Goal: Browse casually

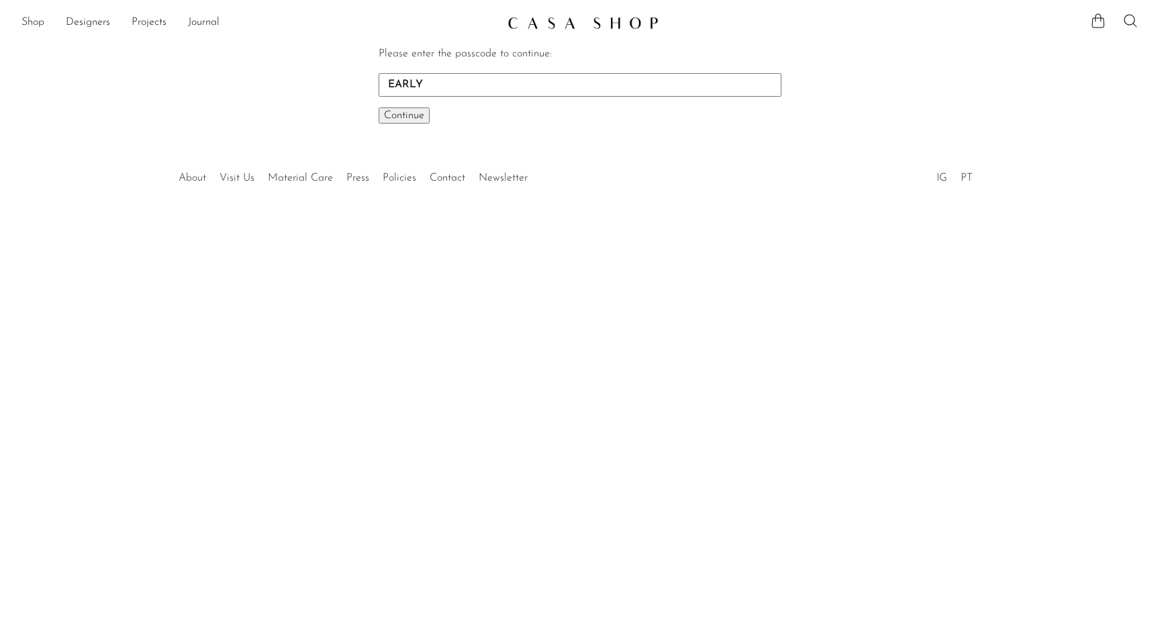
type input "EARLY"
click at [378, 107] on button "Continue One moment..." at bounding box center [403, 115] width 51 height 16
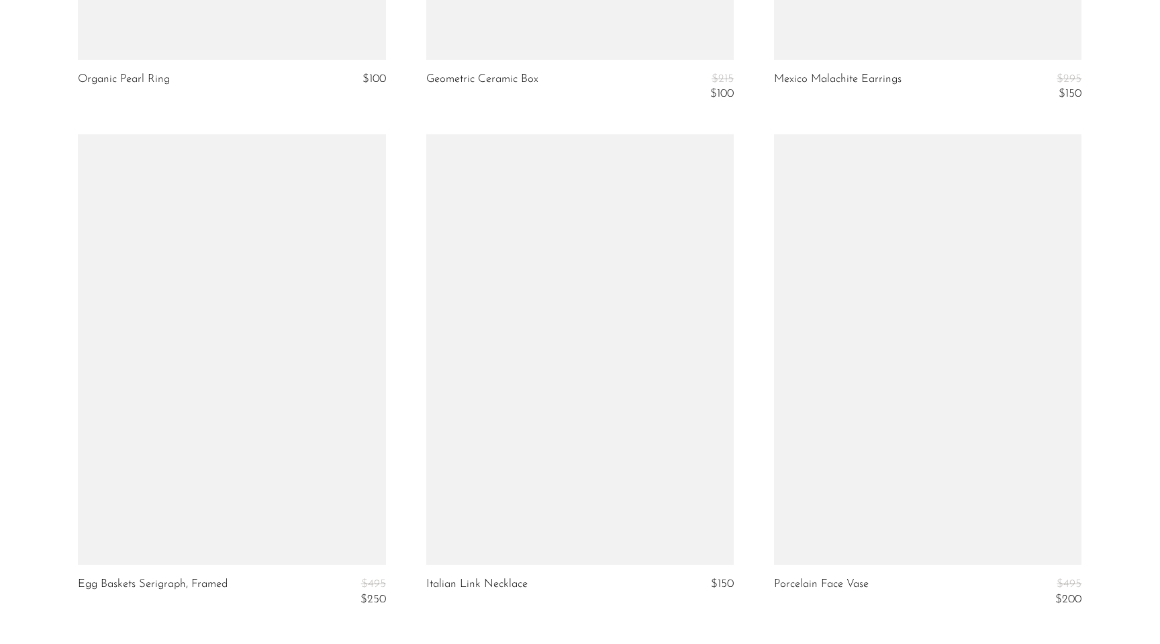
scroll to position [5565, 0]
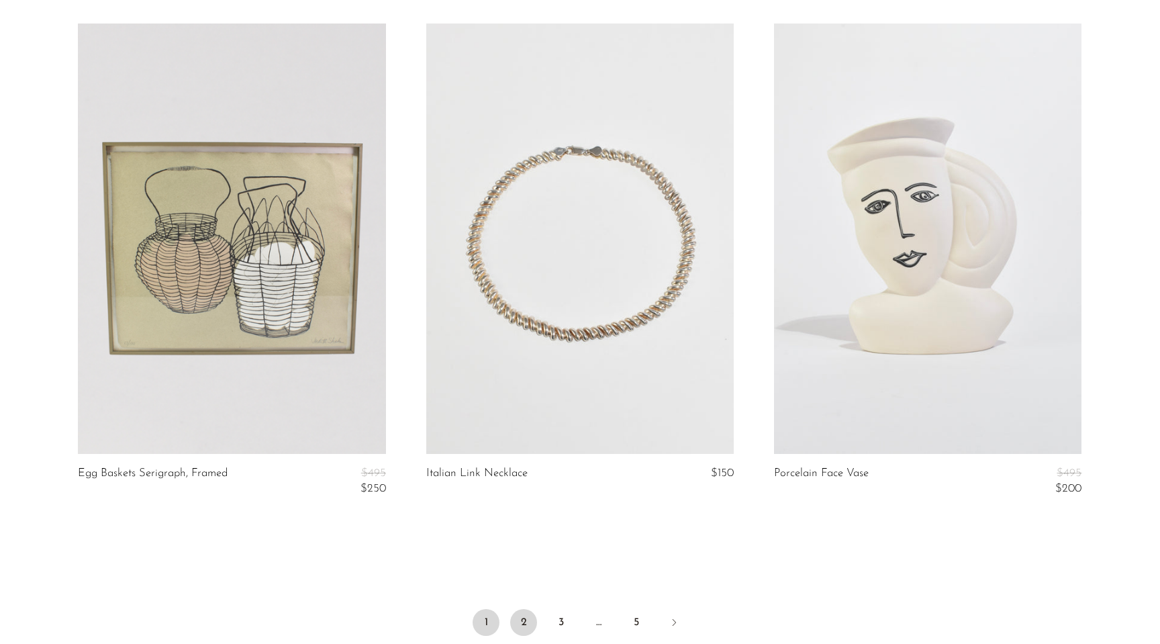
click at [525, 623] on link "2" at bounding box center [523, 622] width 27 height 27
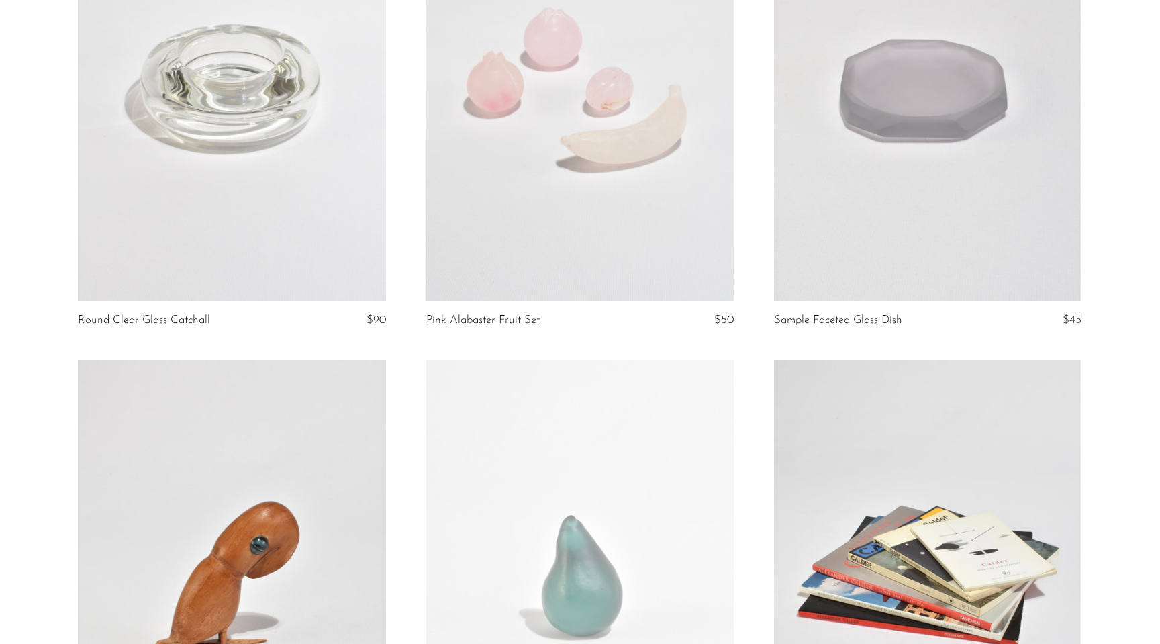
scroll to position [4633, 0]
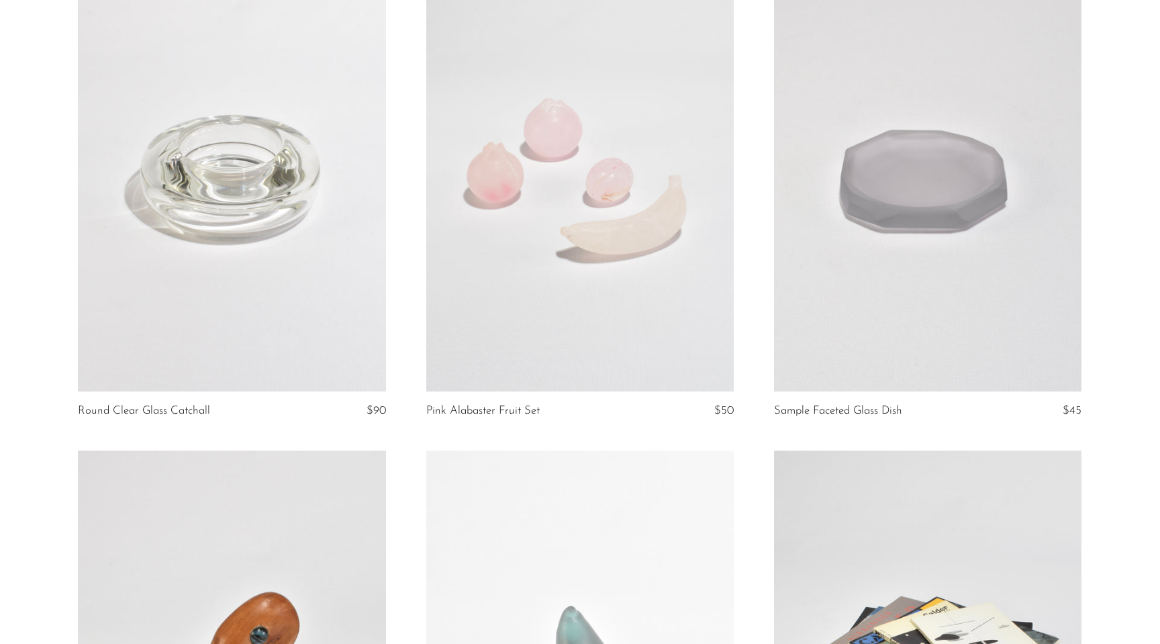
click at [617, 270] on link at bounding box center [579, 175] width 307 height 431
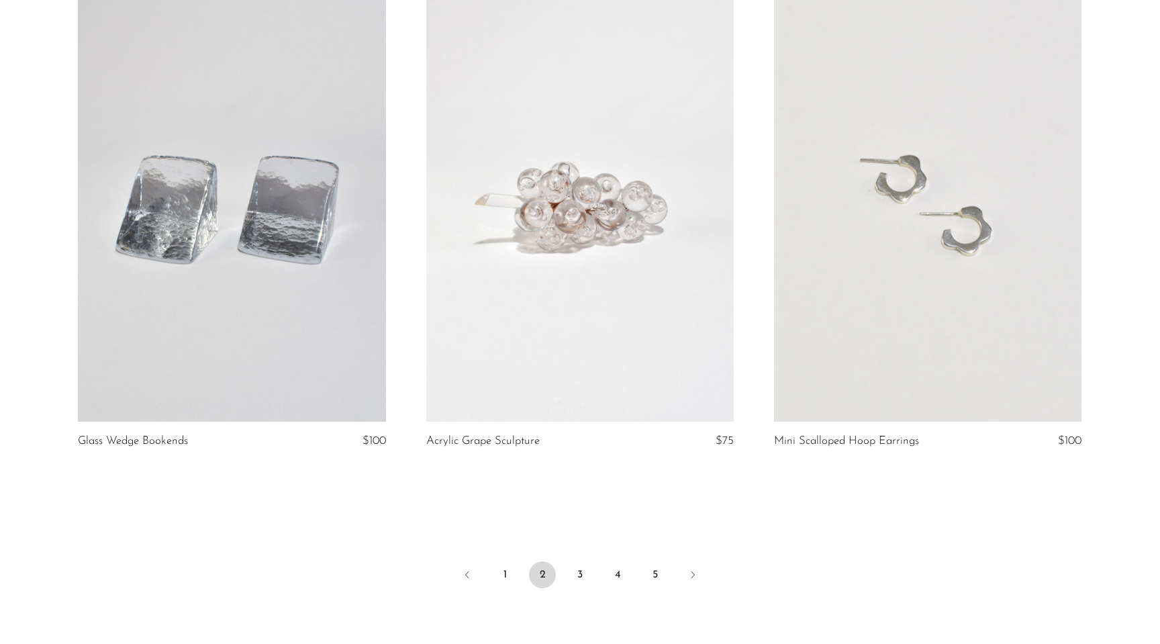
scroll to position [5617, 0]
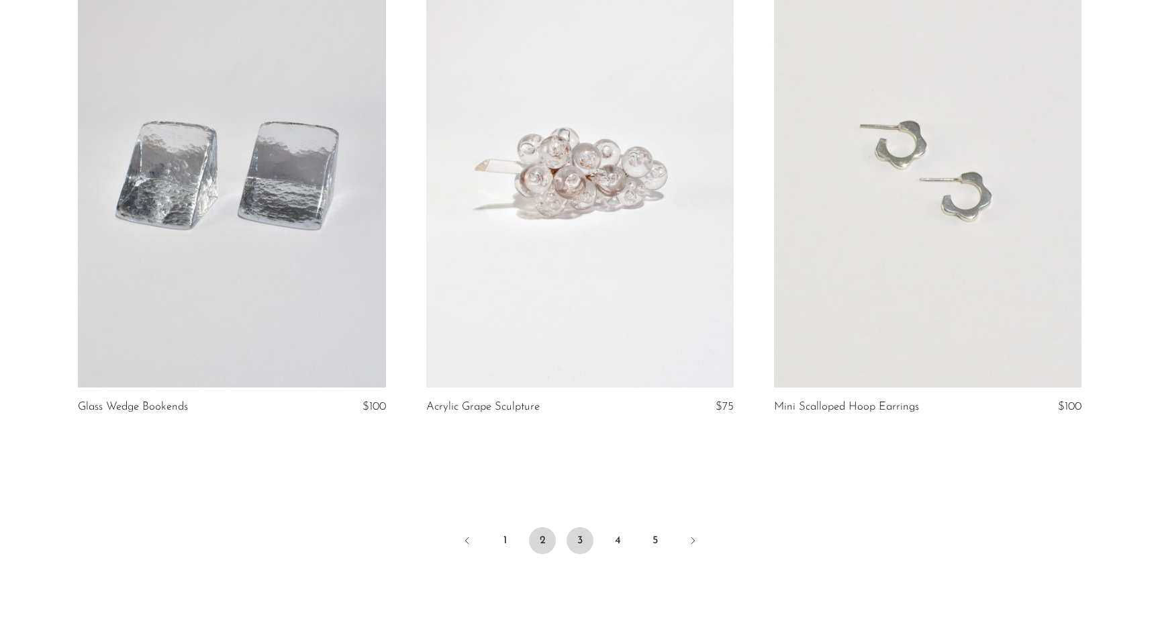
click at [579, 530] on link "3" at bounding box center [579, 540] width 27 height 27
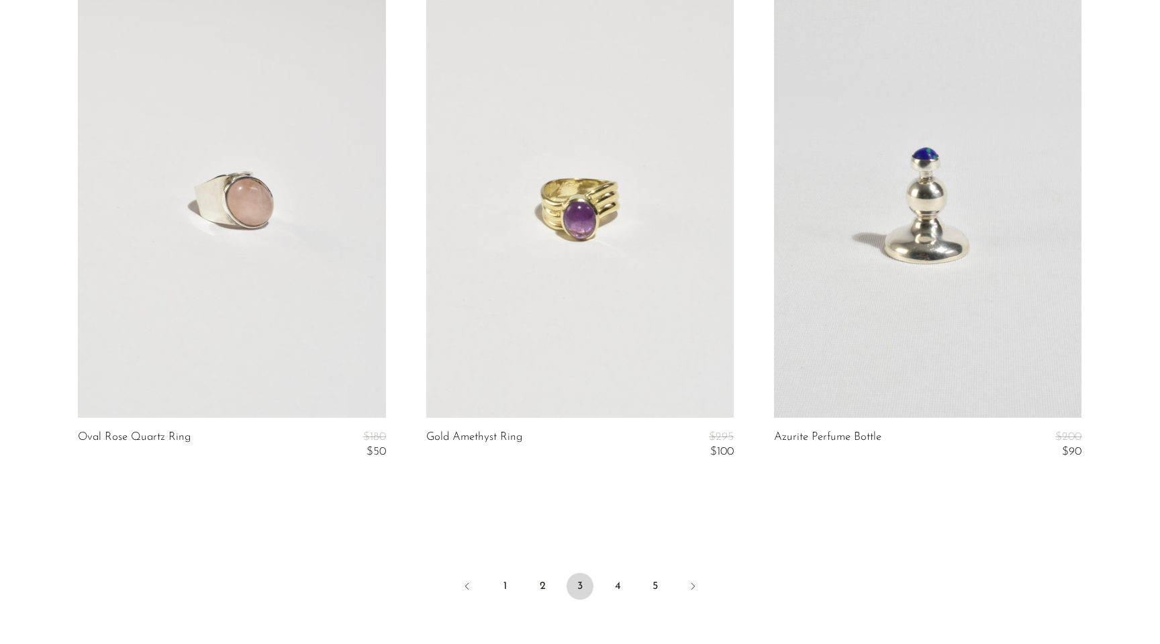
scroll to position [5838, 0]
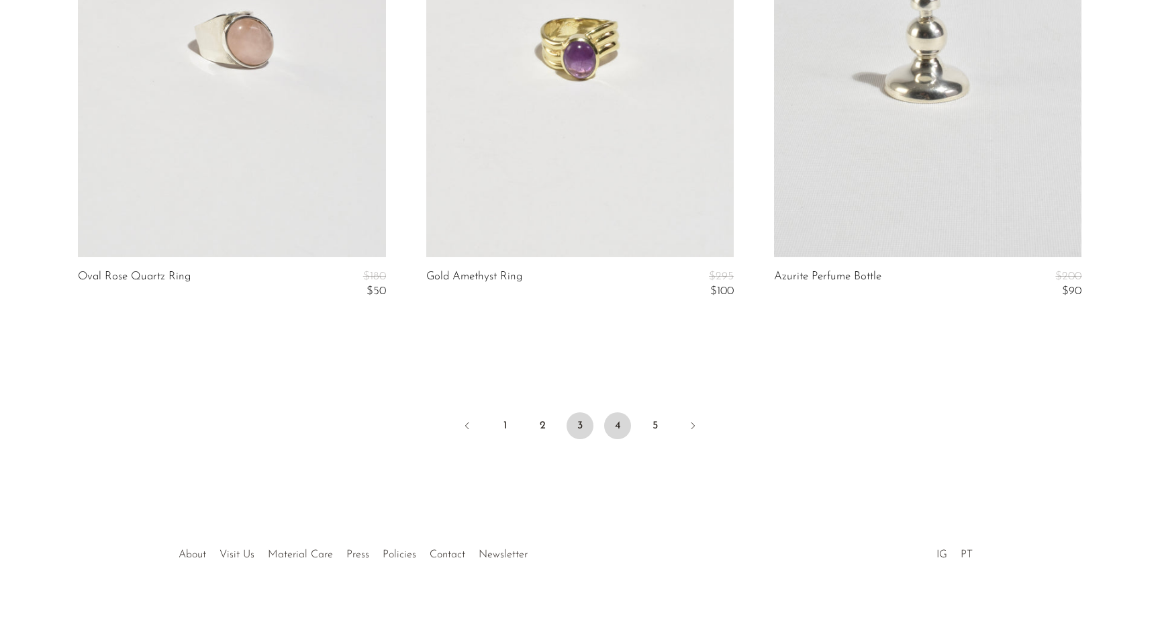
click at [607, 427] on link "4" at bounding box center [617, 425] width 27 height 27
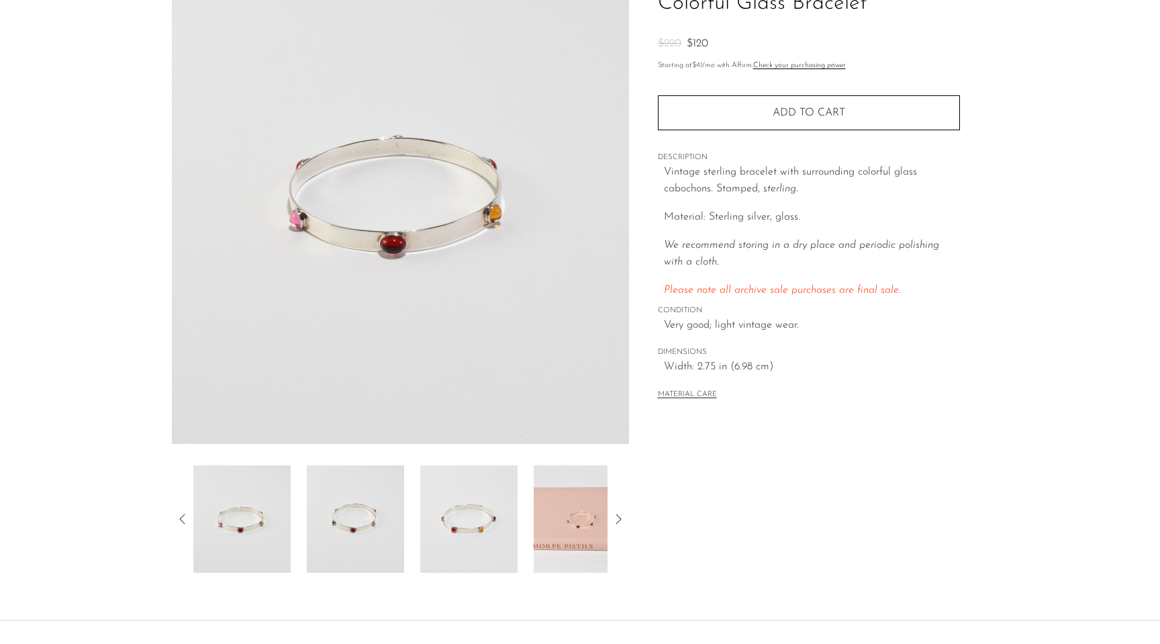
scroll to position [230, 0]
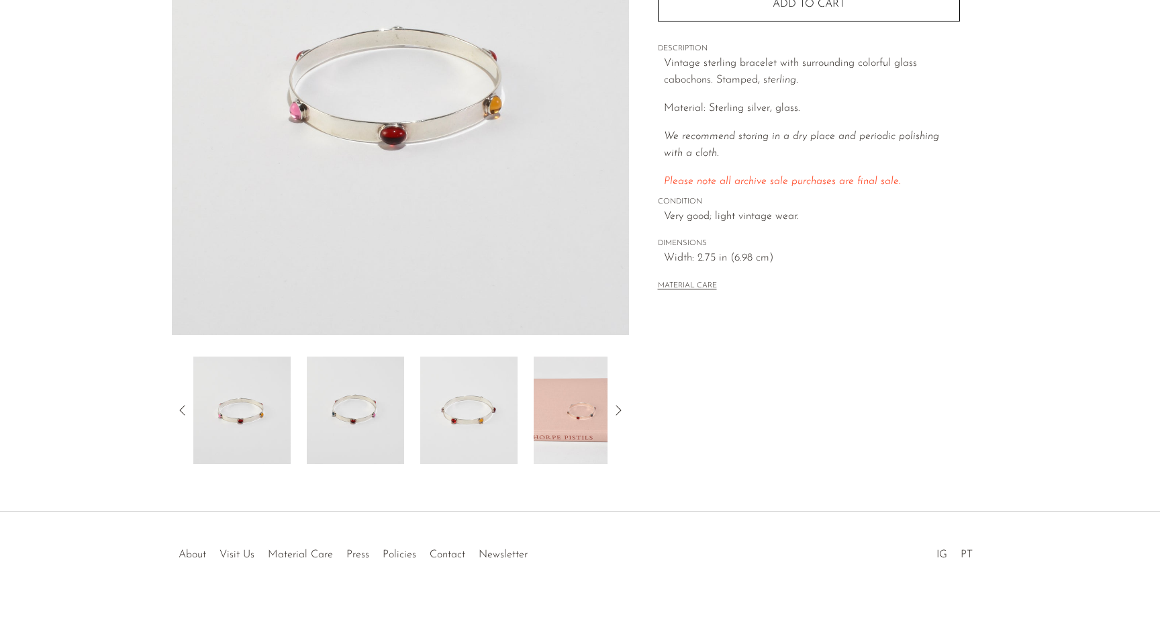
click at [607, 398] on img at bounding box center [582, 409] width 97 height 107
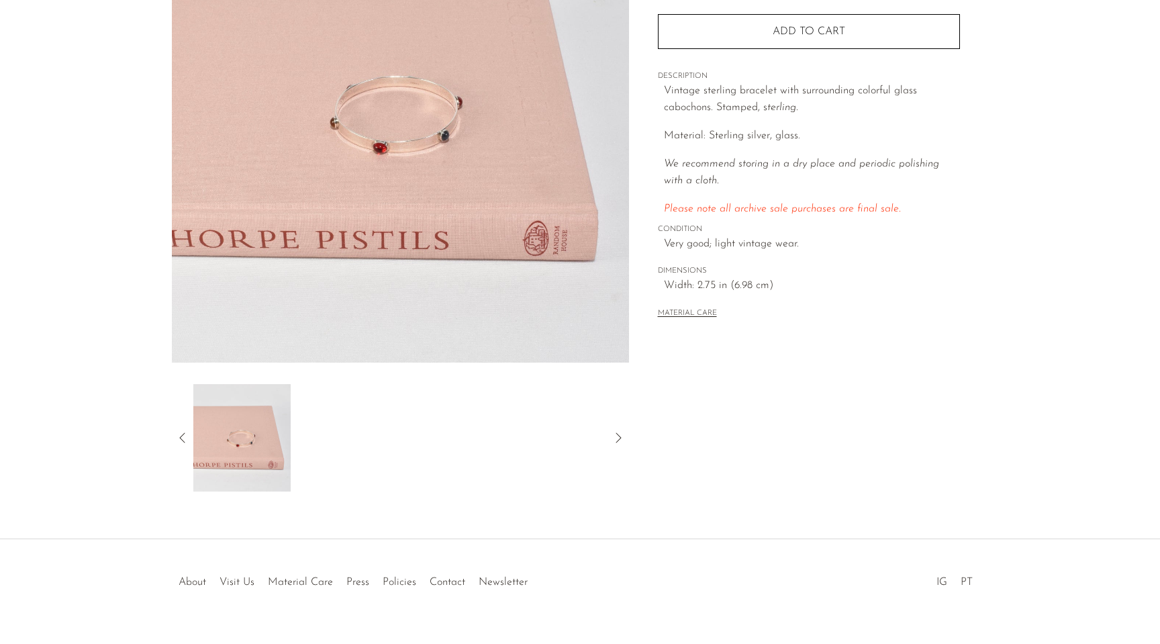
scroll to position [194, 0]
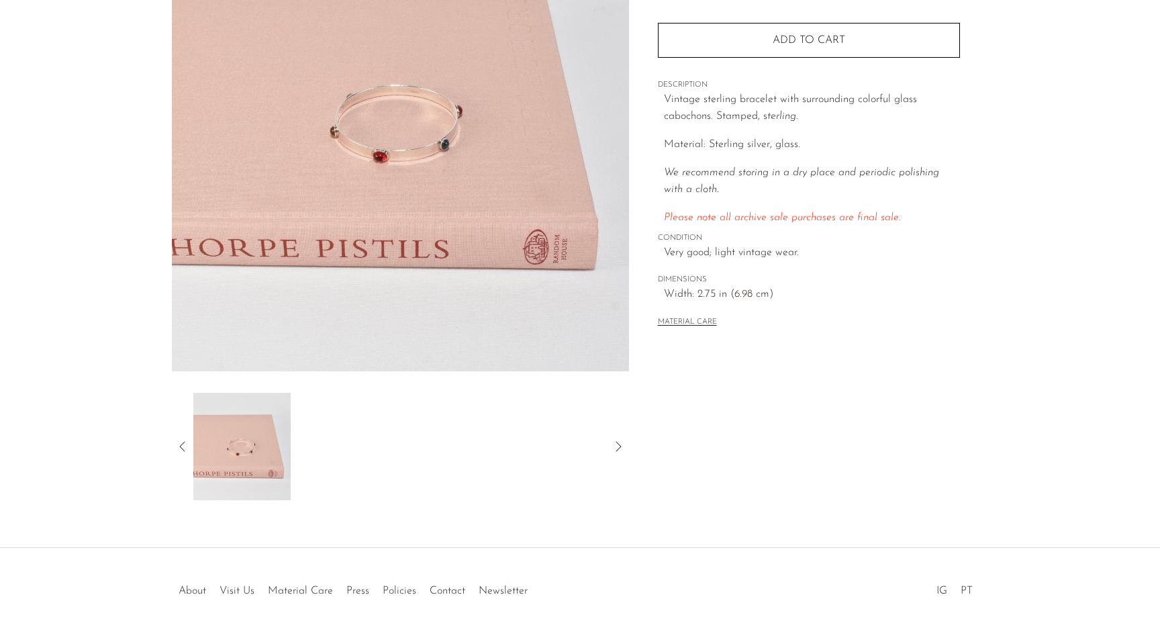
click at [183, 450] on icon at bounding box center [182, 446] width 16 height 16
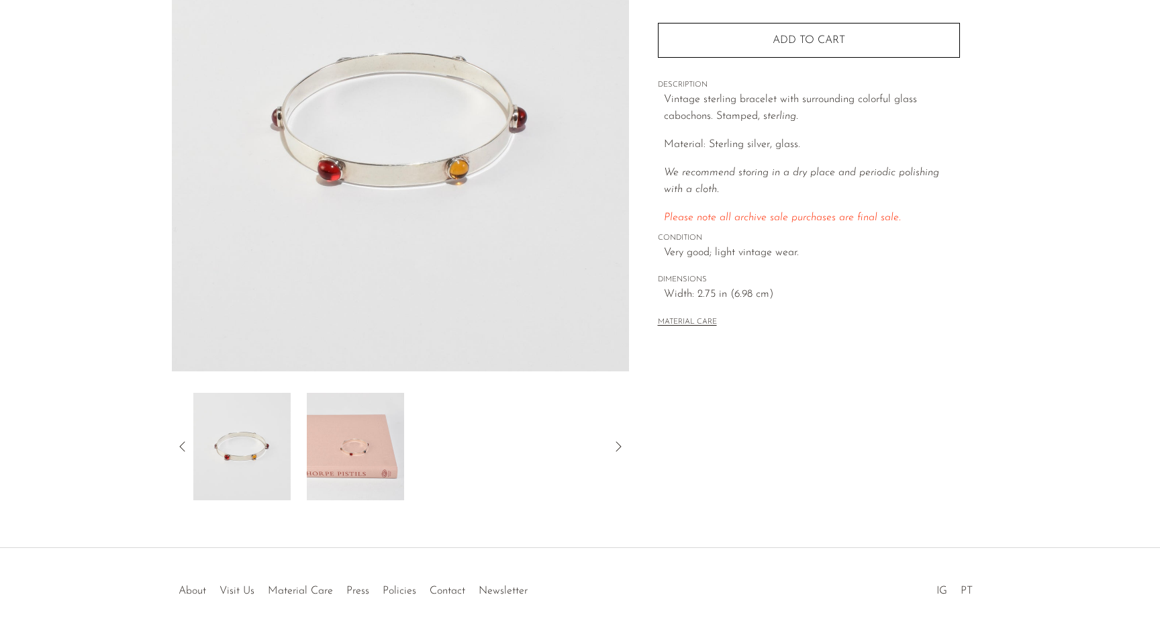
click at [183, 450] on icon at bounding box center [182, 446] width 16 height 16
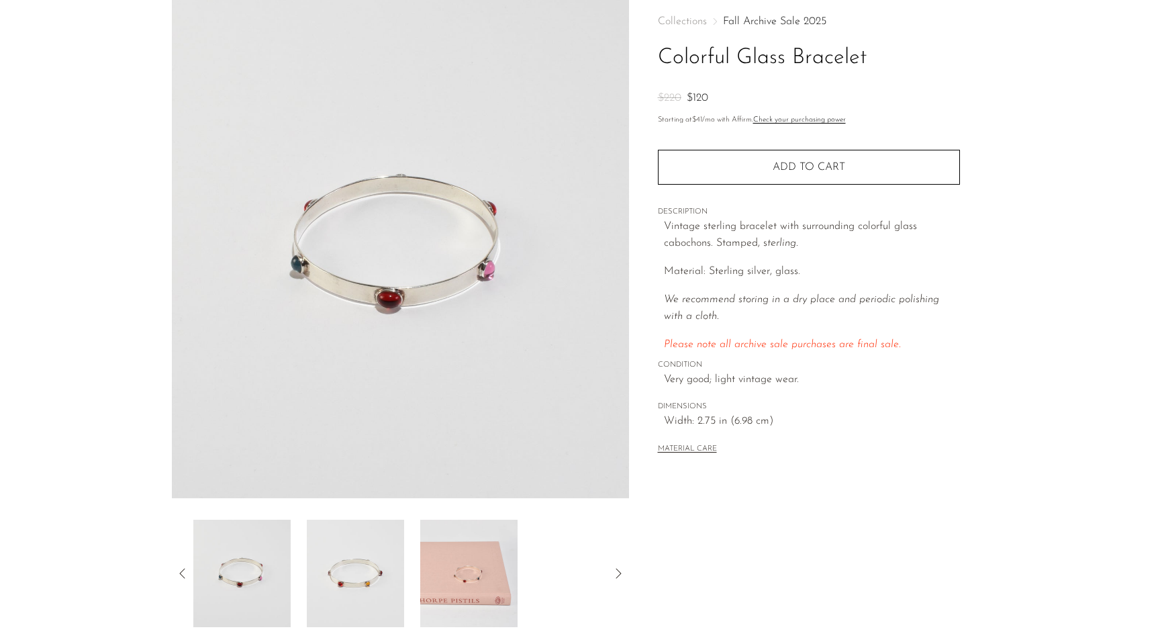
scroll to position [39, 0]
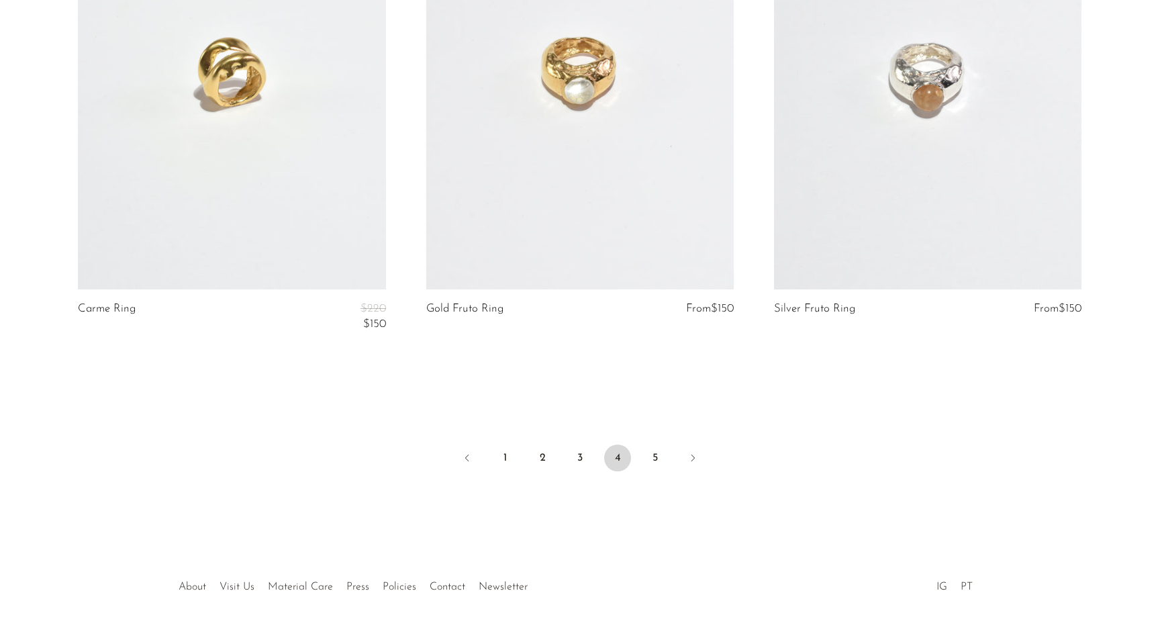
scroll to position [5853, 0]
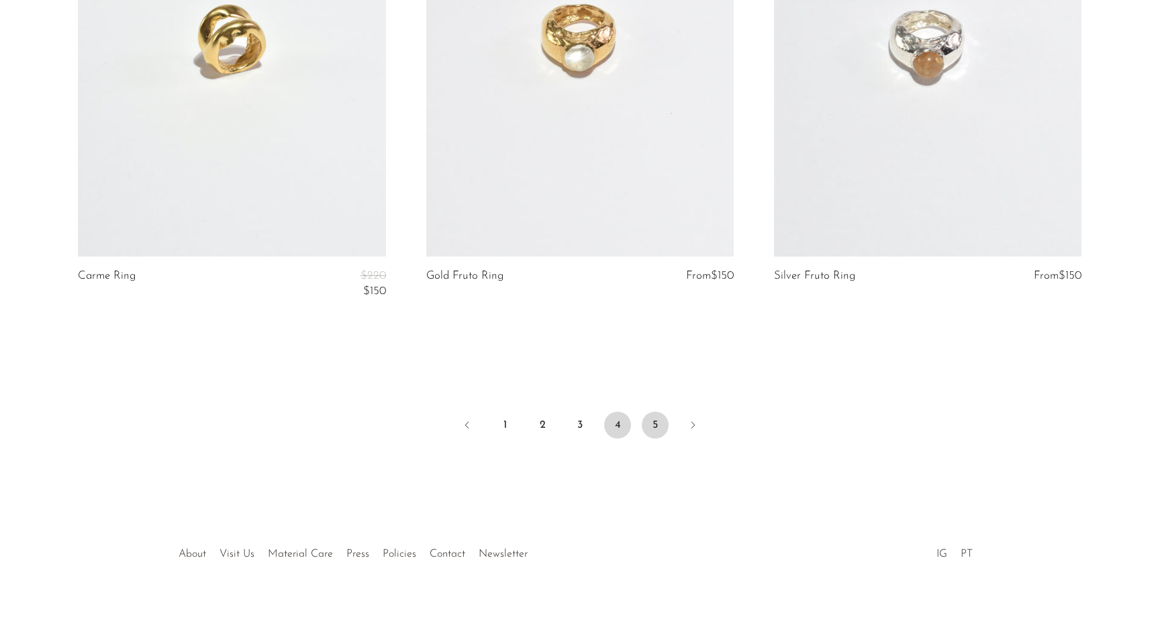
click at [650, 432] on link "5" at bounding box center [655, 424] width 27 height 27
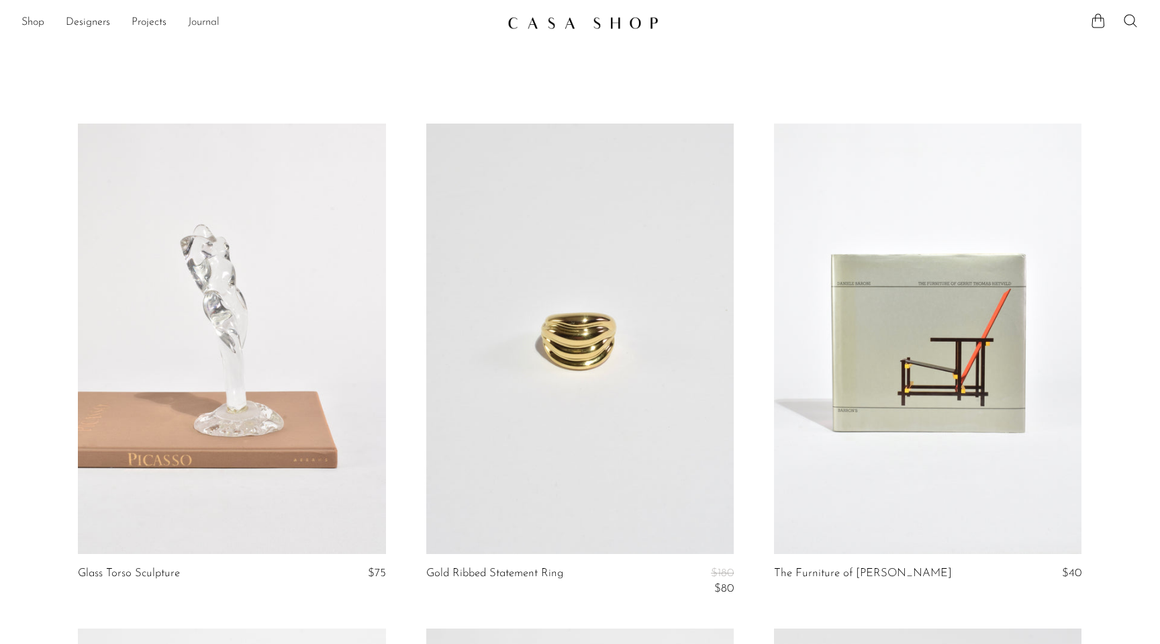
click at [197, 26] on link "Journal" at bounding box center [204, 22] width 32 height 17
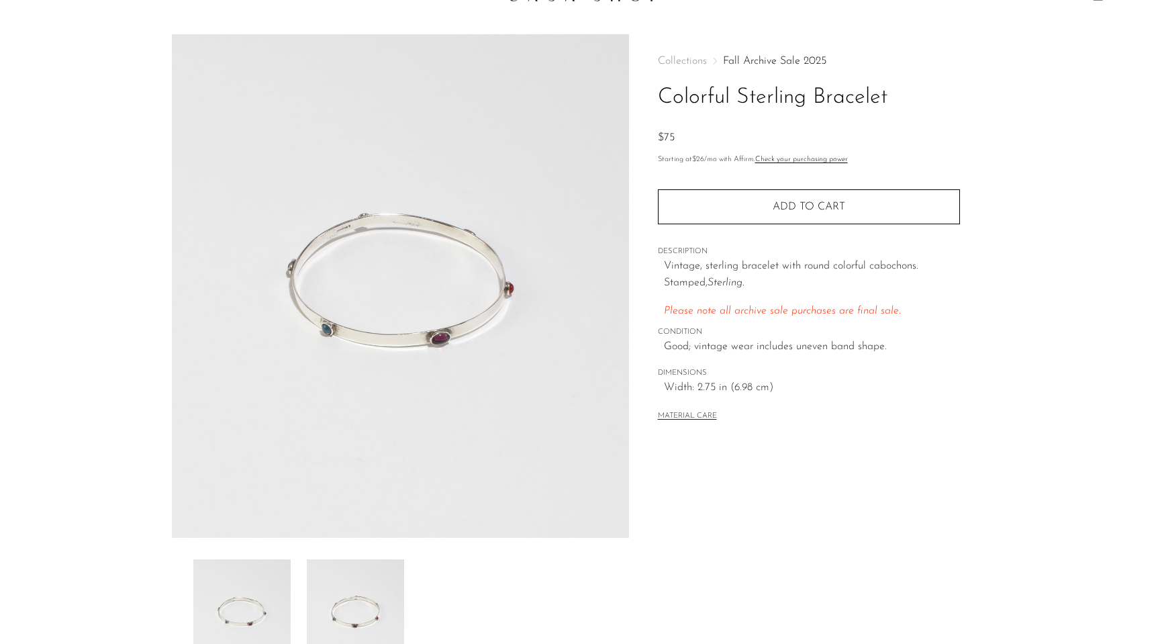
scroll to position [34, 0]
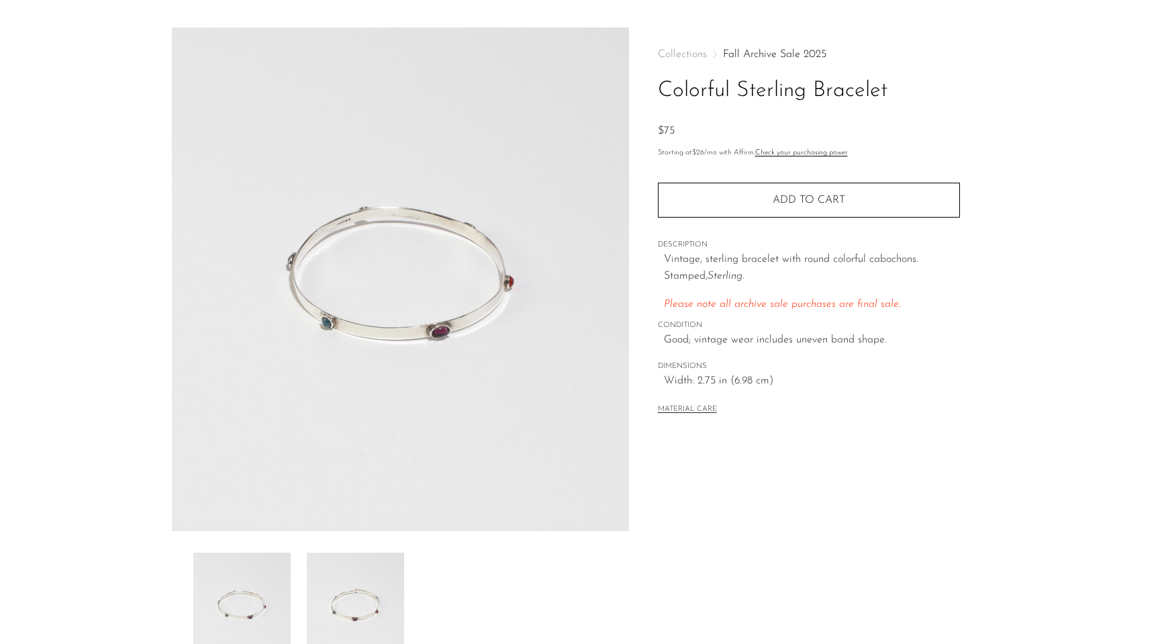
click at [350, 576] on img at bounding box center [355, 605] width 97 height 107
click at [258, 597] on img at bounding box center [241, 605] width 97 height 107
click at [343, 590] on img at bounding box center [355, 605] width 97 height 107
click at [266, 595] on img at bounding box center [241, 605] width 97 height 107
click at [317, 599] on img at bounding box center [355, 605] width 97 height 107
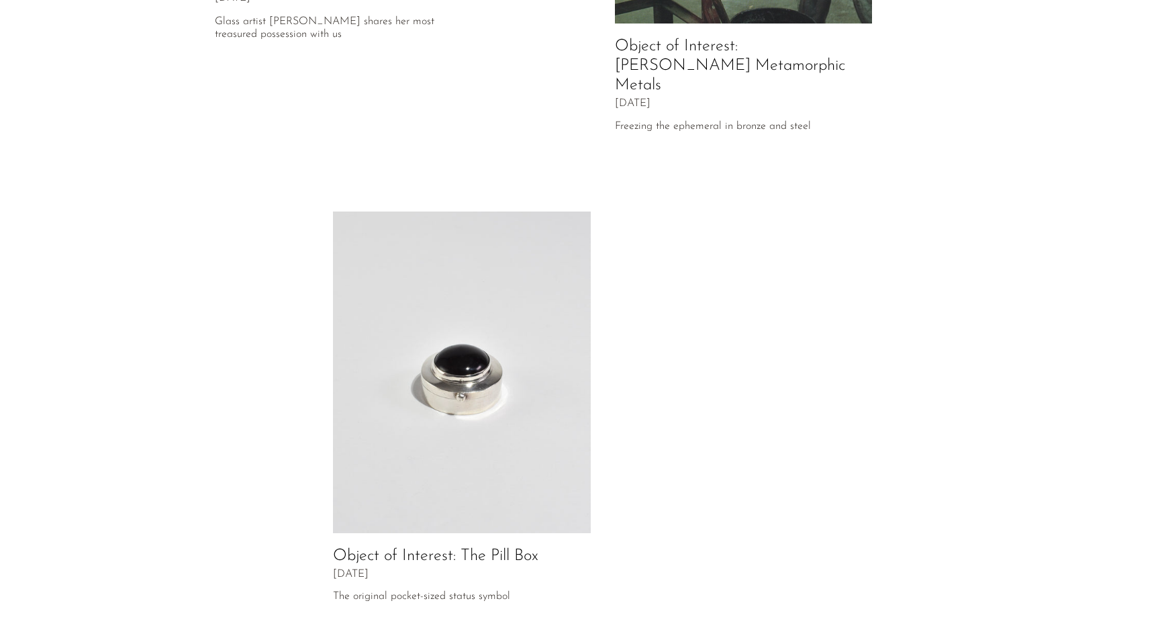
scroll to position [599, 0]
